Goal: Find specific page/section: Find specific page/section

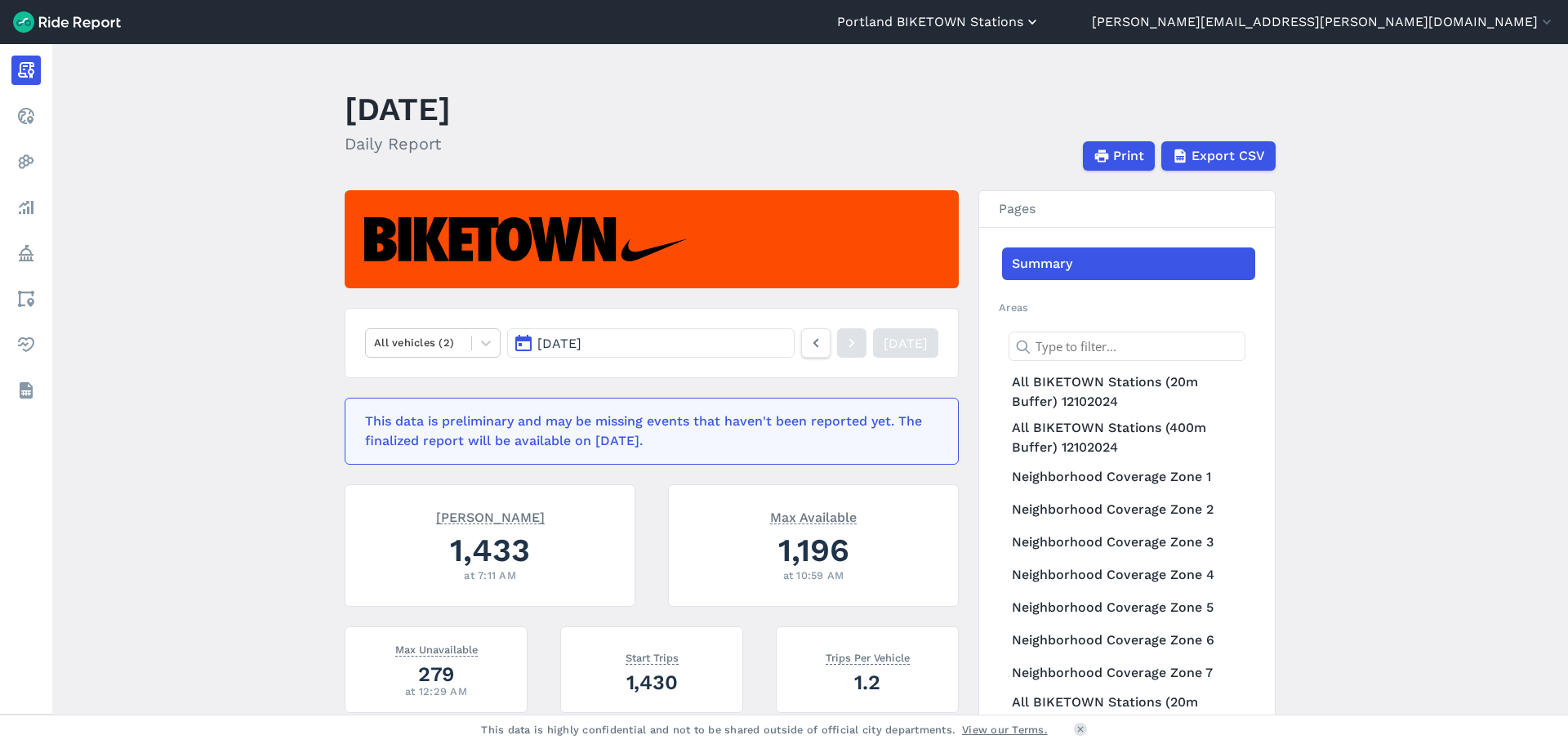
click at [1041, 28] on button "Portland BIKETOWN Stations" at bounding box center [939, 22] width 204 height 20
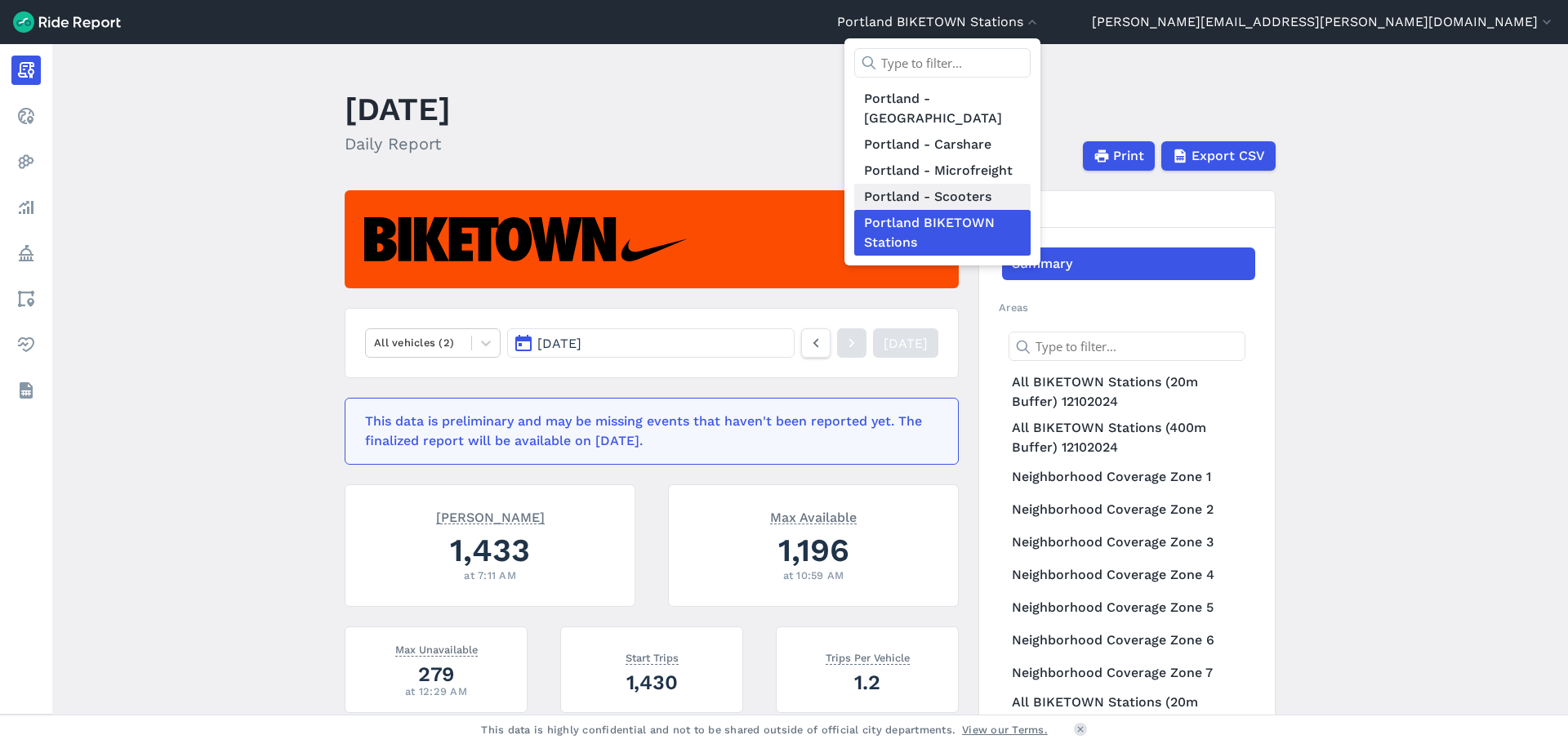
click at [1031, 184] on link "Portland - Scooters" at bounding box center [943, 196] width 176 height 26
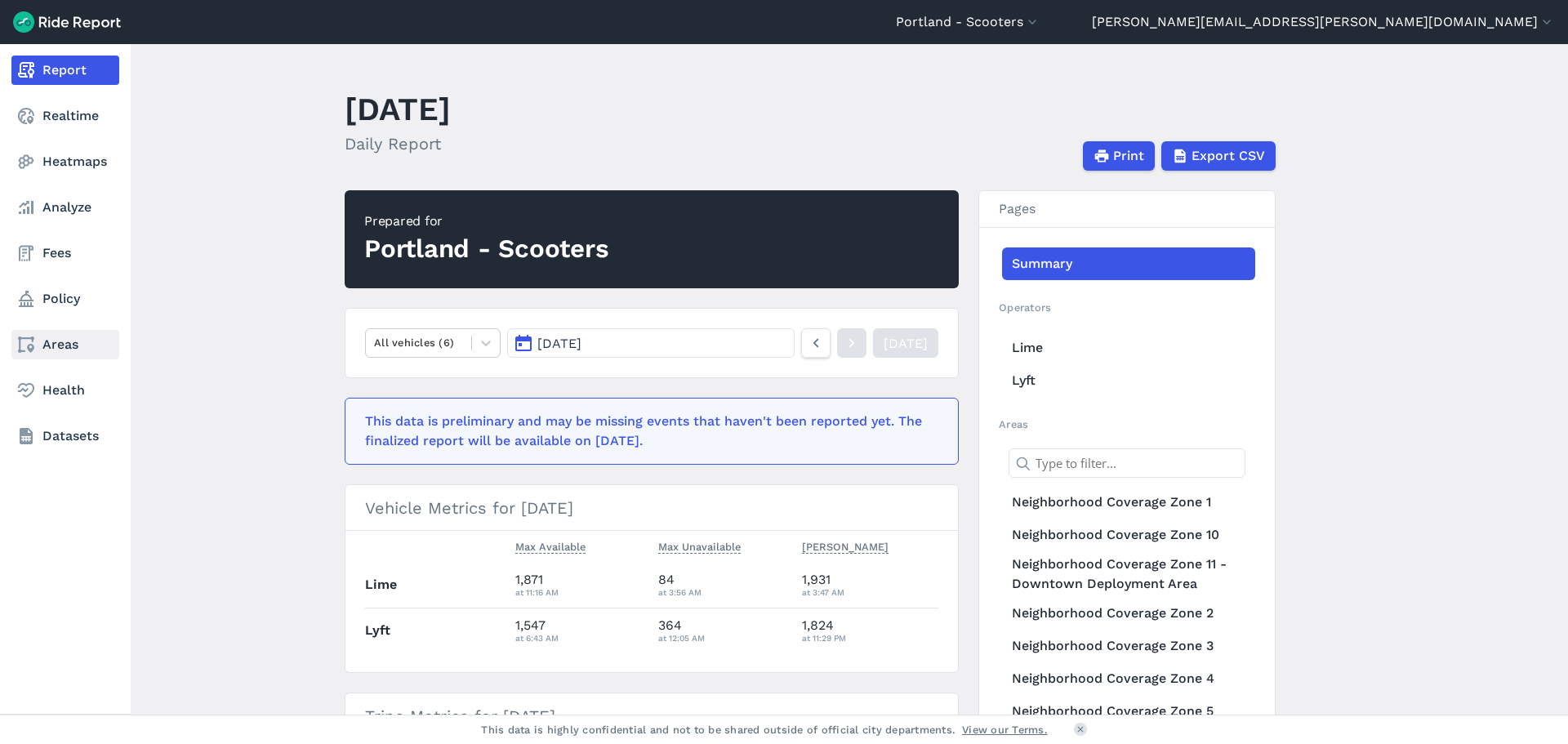
click at [50, 344] on link "Areas" at bounding box center [65, 345] width 108 height 29
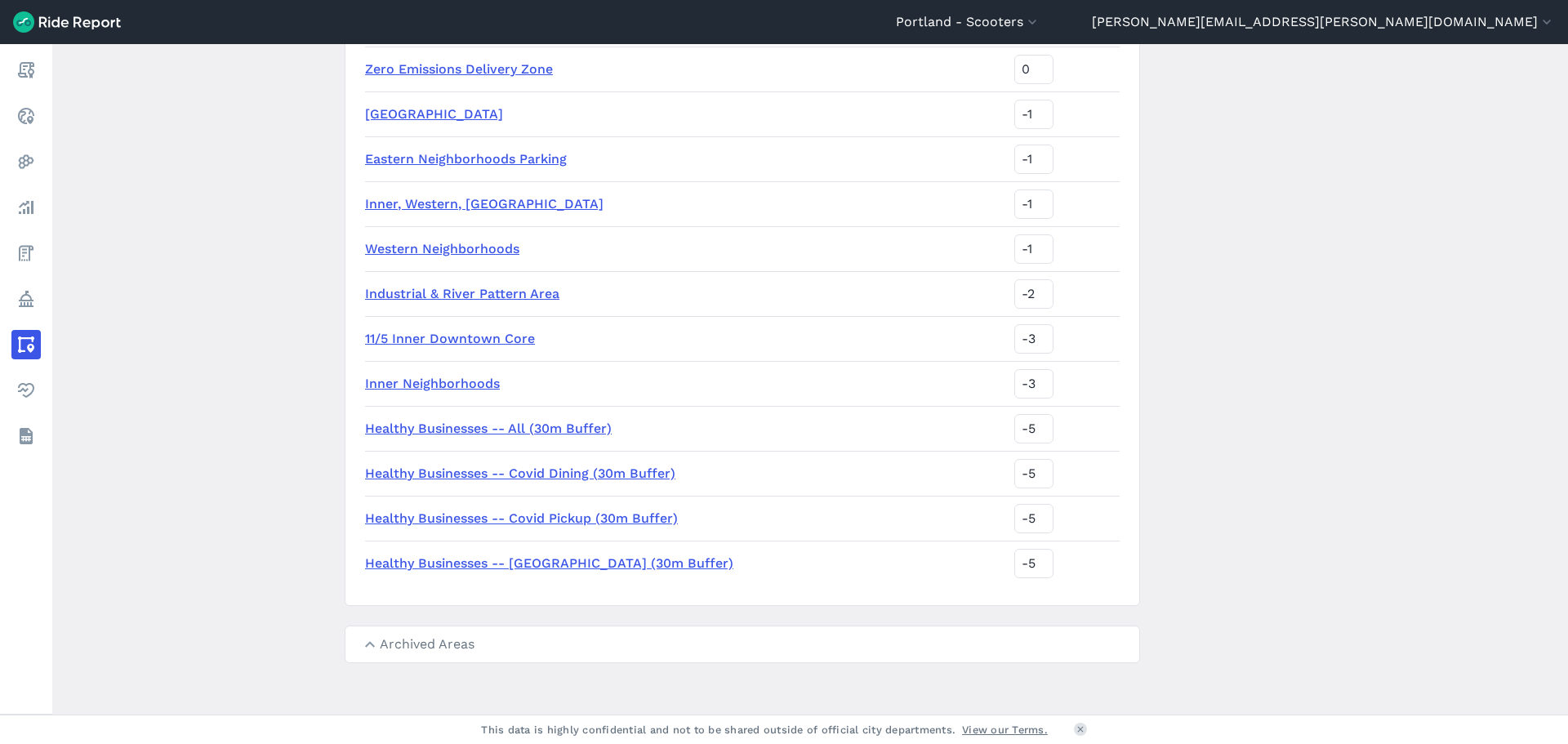
scroll to position [2250, 0]
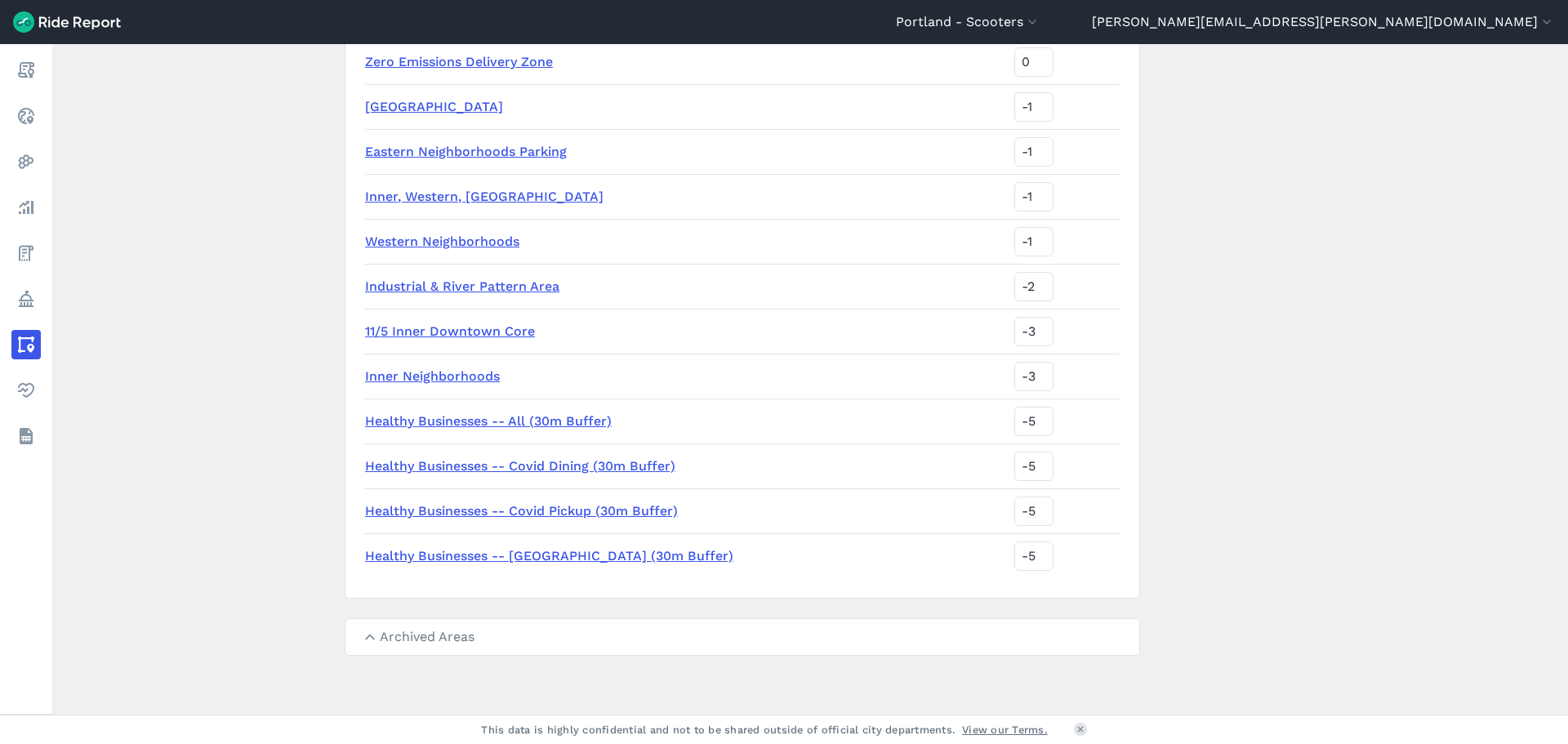
click at [438, 635] on summary "Archived Areas" at bounding box center [742, 638] width 794 height 36
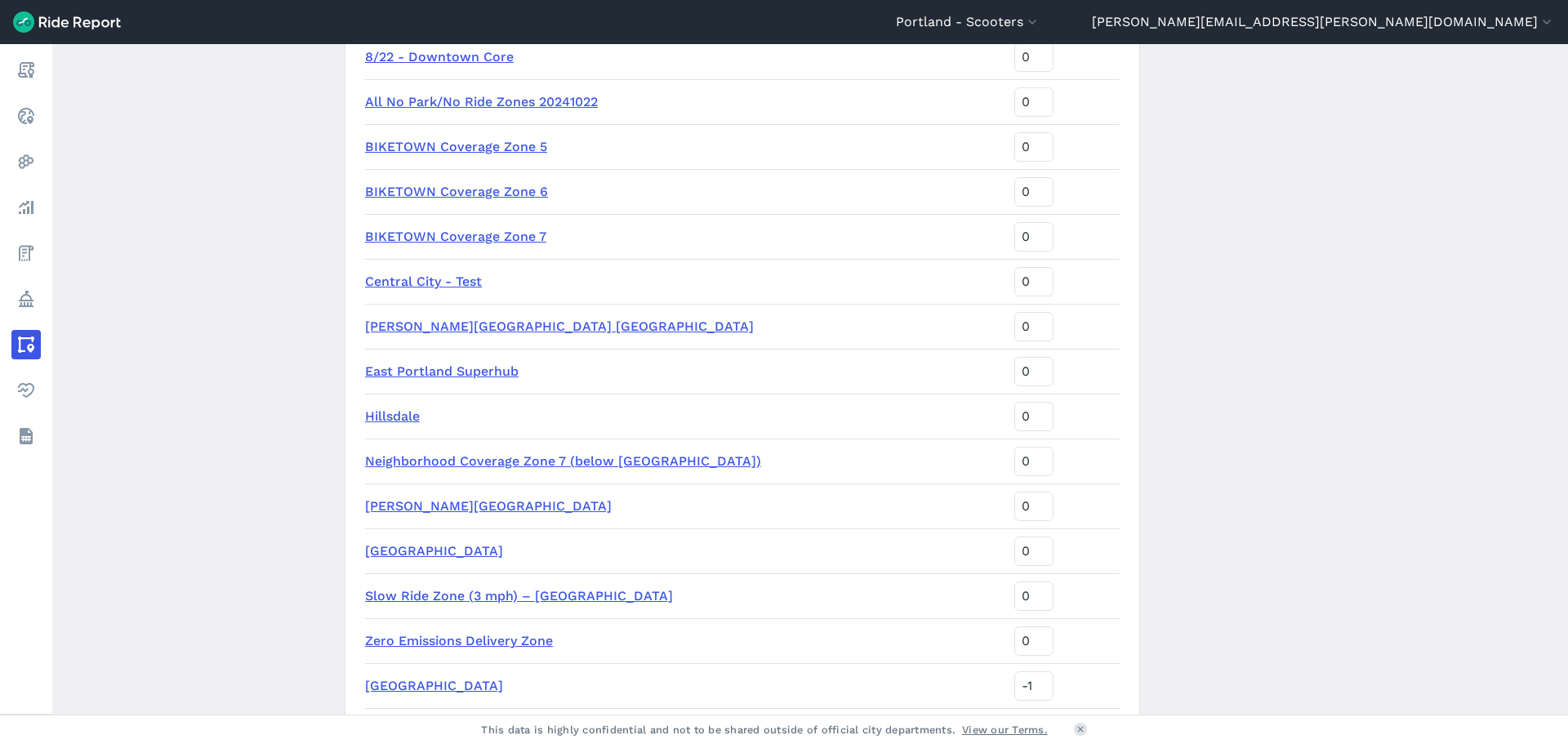
scroll to position [1642, 0]
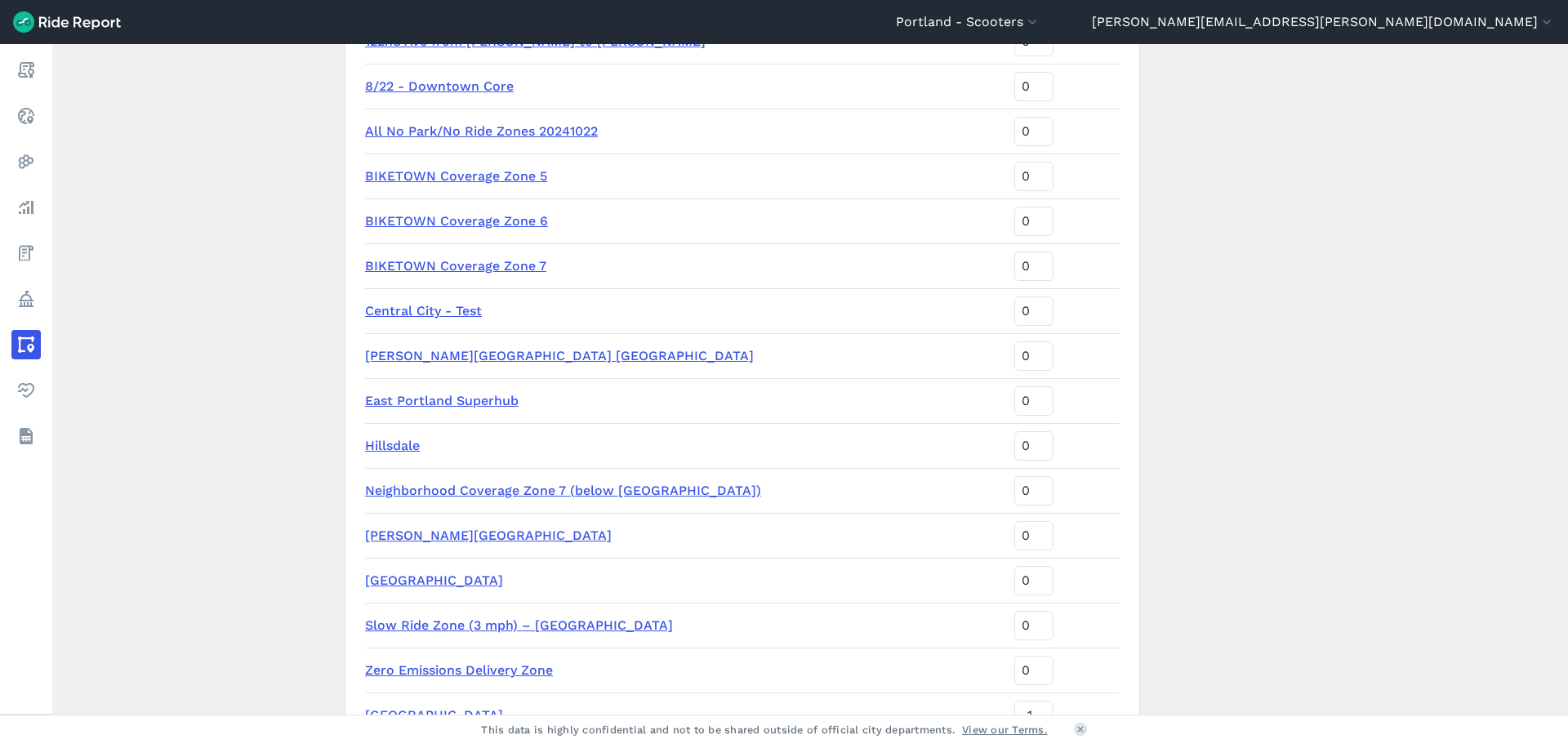
click at [508, 362] on link "[PERSON_NAME][GEOGRAPHIC_DATA] [GEOGRAPHIC_DATA]" at bounding box center [560, 356] width 389 height 15
